Goal: Task Accomplishment & Management: Manage account settings

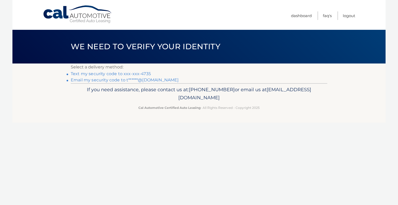
click at [134, 73] on link "Text my security code to xxx-xxx-4735" at bounding box center [111, 73] width 80 height 5
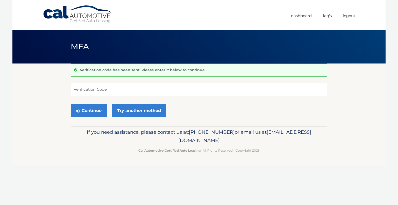
click at [123, 91] on input "Verification Code" at bounding box center [199, 89] width 256 height 13
type input "366362"
click at [94, 112] on button "Continue" at bounding box center [89, 110] width 36 height 13
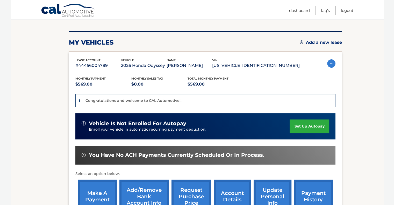
scroll to position [113, 0]
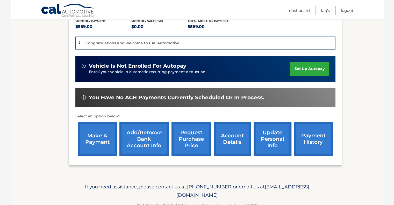
click at [154, 131] on link "Add/Remove bank account info" at bounding box center [143, 139] width 49 height 34
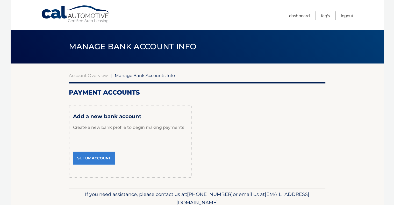
click at [107, 154] on link "Set Up Account" at bounding box center [94, 157] width 42 height 13
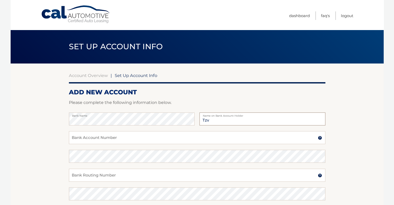
type input "[PERSON_NAME]"
click at [210, 138] on input "Bank Account Number" at bounding box center [197, 137] width 256 height 13
type input "4408693897"
click at [166, 174] on input "Bank Routing Number" at bounding box center [197, 175] width 256 height 13
type input "031201360"
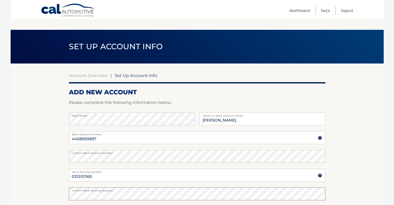
scroll to position [70, 0]
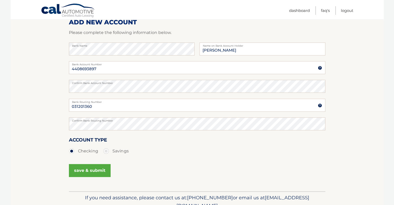
click at [101, 170] on button "save & submit" at bounding box center [90, 170] width 42 height 13
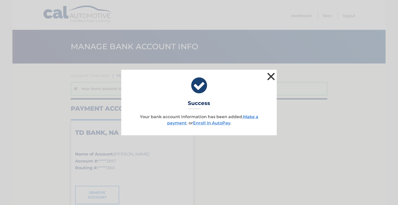
click at [270, 77] on button "×" at bounding box center [271, 76] width 10 height 10
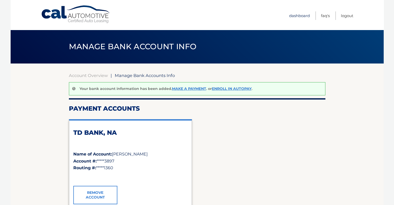
click at [296, 15] on link "Dashboard" at bounding box center [299, 15] width 21 height 9
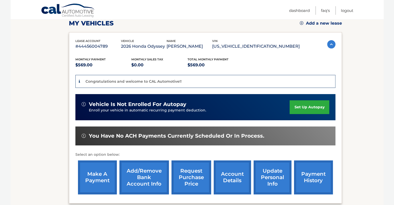
scroll to position [127, 0]
